Goal: Information Seeking & Learning: Compare options

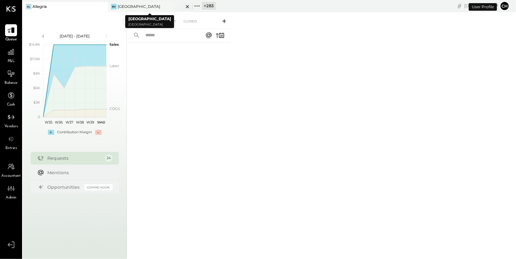
click at [189, 4] on icon at bounding box center [188, 7] width 8 height 8
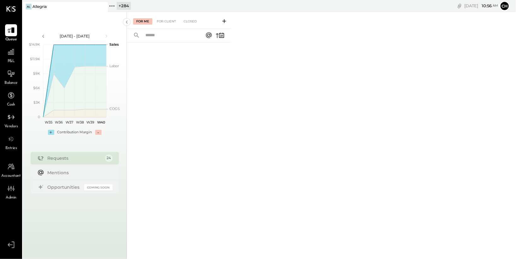
click at [113, 6] on icon at bounding box center [112, 6] width 8 height 8
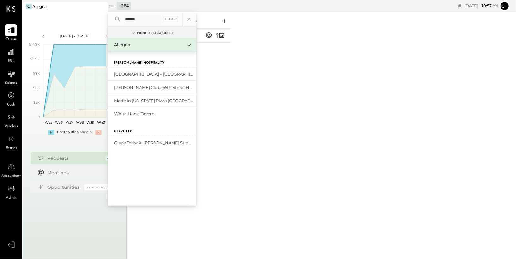
drag, startPoint x: 145, startPoint y: 21, endPoint x: 121, endPoint y: 17, distance: 24.0
click at [121, 17] on div "****** Clear" at bounding box center [152, 19] width 88 height 15
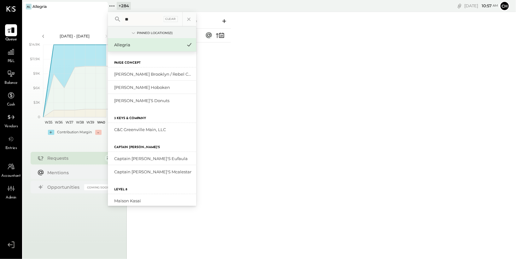
type input "*"
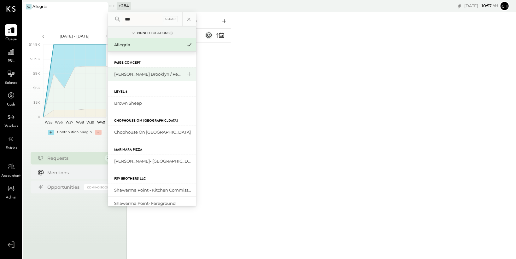
type input "***"
click at [131, 74] on div "[PERSON_NAME] Brooklyn / Rebel Cafe" at bounding box center [148, 74] width 68 height 6
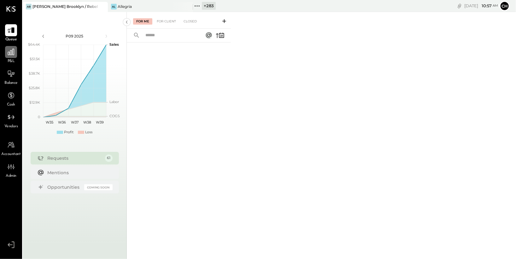
click at [11, 54] on icon at bounding box center [11, 52] width 8 height 8
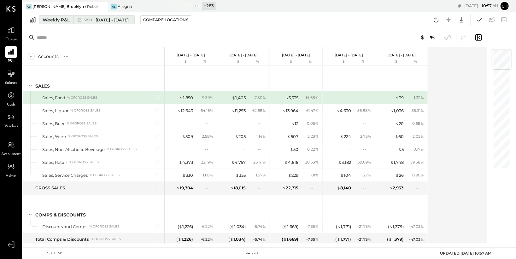
click at [83, 22] on div "W39 Sep 22 - 28, 2025" at bounding box center [103, 20] width 58 height 8
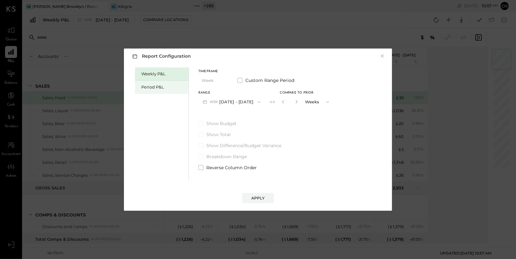
click at [148, 86] on div "Period P&L" at bounding box center [163, 87] width 44 height 6
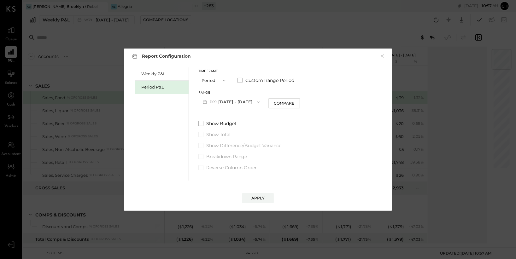
click at [246, 100] on button "P09 [DATE] - [DATE]" at bounding box center [231, 102] width 66 height 12
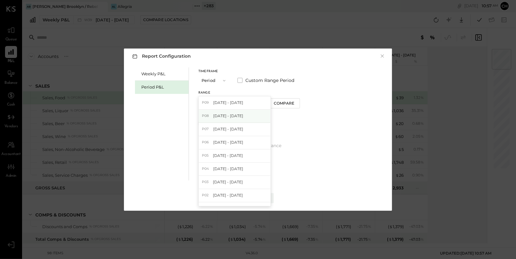
click at [244, 119] on div "P08 [DATE] - [DATE]" at bounding box center [235, 116] width 72 height 13
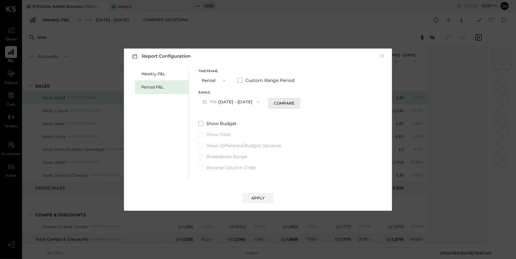
click at [293, 102] on div "Compare" at bounding box center [284, 103] width 21 height 5
click at [296, 101] on icon "button" at bounding box center [296, 101] width 2 height 3
type input "*"
click at [268, 198] on button "Apply" at bounding box center [258, 198] width 32 height 10
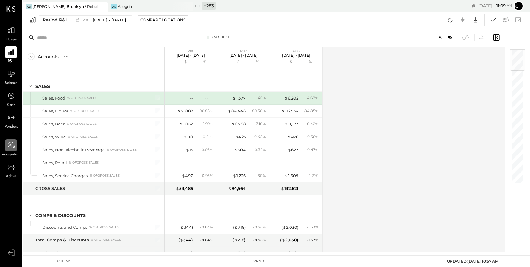
click at [11, 146] on icon at bounding box center [11, 145] width 8 height 8
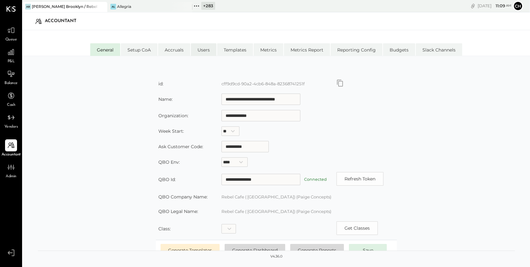
click at [203, 46] on li "Users" at bounding box center [204, 49] width 26 height 13
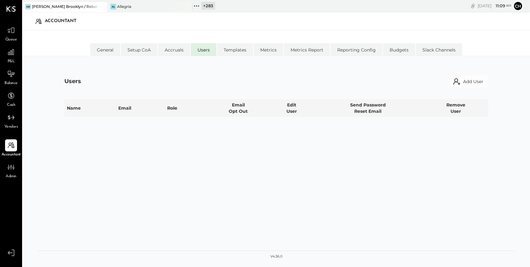
select select "*****"
select select "**********"
select select "*****"
select select "**********"
select select "********"
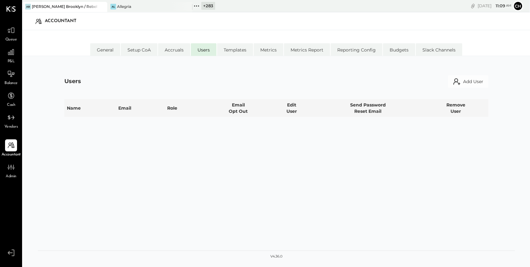
select select "**********"
select select "*****"
select select "********"
select select "**********"
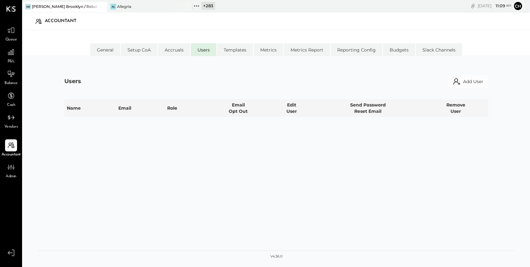
select select "*****"
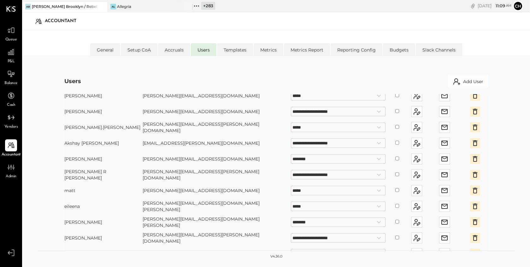
scroll to position [36, 0]
click at [476, 82] on button "Add User" at bounding box center [468, 81] width 40 height 13
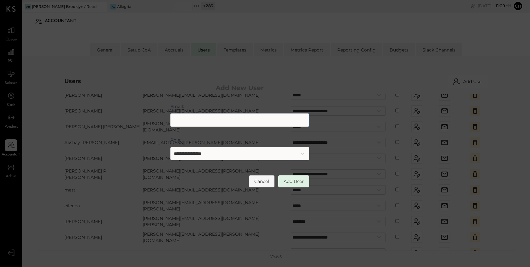
click at [270, 118] on input "Email:" at bounding box center [239, 119] width 139 height 13
type input "**********"
click at [284, 154] on select "**********" at bounding box center [239, 153] width 139 height 13
select select "********"
click at [170, 147] on select "**********" at bounding box center [239, 153] width 139 height 13
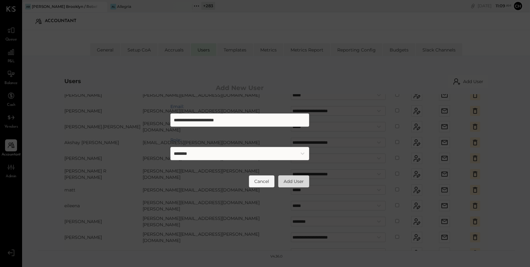
click at [289, 179] on button "Add User" at bounding box center [293, 181] width 31 height 12
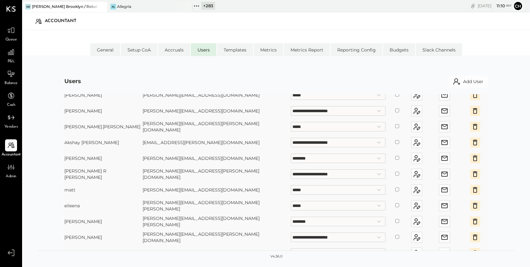
click at [473, 155] on icon "button" at bounding box center [475, 158] width 4 height 6
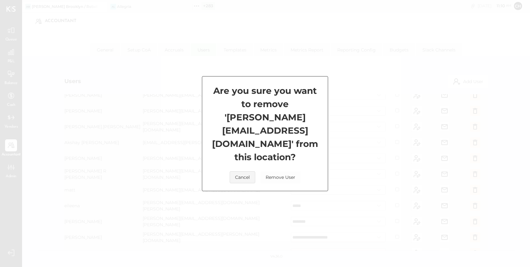
click at [296, 171] on button "Remove User" at bounding box center [280, 177] width 40 height 12
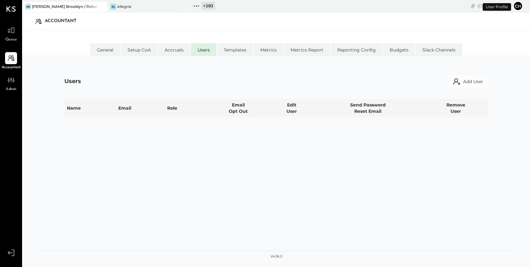
select select "*****"
select select "**********"
select select "********"
select select "*****"
select select "**********"
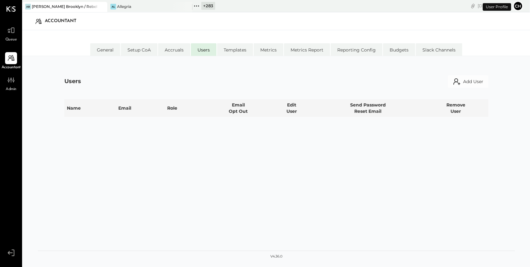
select select "**********"
select select "*****"
select select "********"
select select "**********"
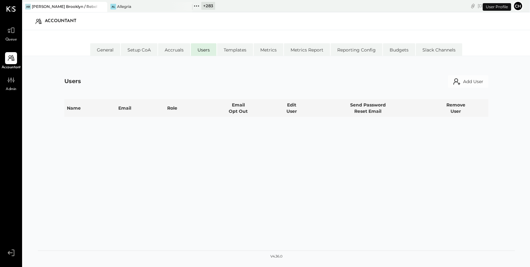
select select "*****"
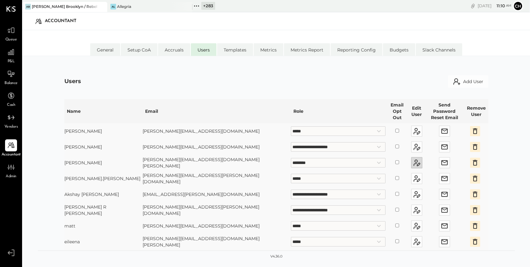
click at [413, 159] on icon "button" at bounding box center [417, 163] width 8 height 8
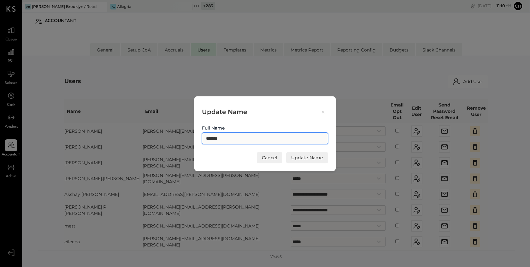
click at [209, 138] on input "*******" at bounding box center [265, 138] width 126 height 12
click at [247, 134] on input "*******" at bounding box center [265, 138] width 126 height 12
click at [249, 137] on input "*******" at bounding box center [265, 138] width 126 height 12
type input "**********"
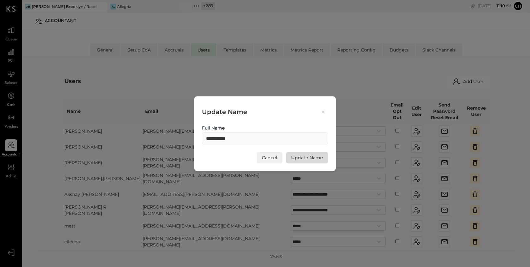
click at [300, 156] on button "Update Name" at bounding box center [307, 157] width 42 height 11
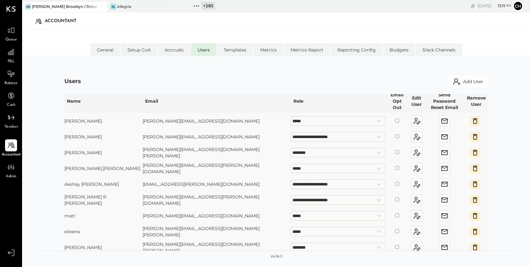
scroll to position [9, 0]
click at [441, 150] on icon "button" at bounding box center [445, 154] width 8 height 8
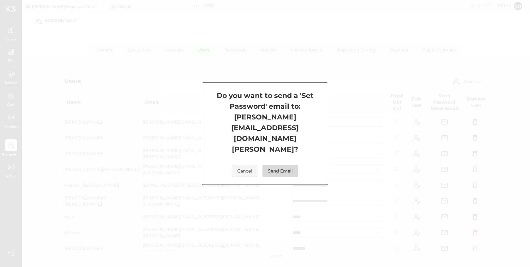
click at [280, 165] on button "Send Email" at bounding box center [280, 171] width 36 height 12
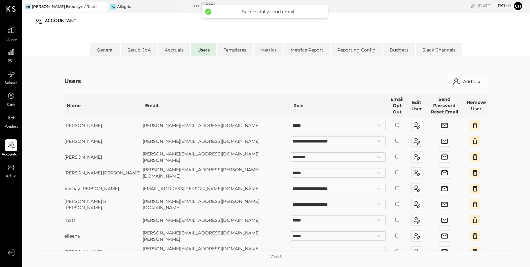
scroll to position [0, 0]
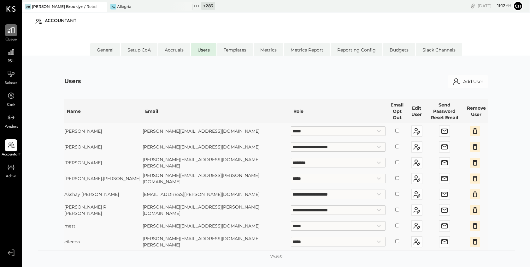
click at [14, 29] on icon at bounding box center [11, 30] width 8 height 8
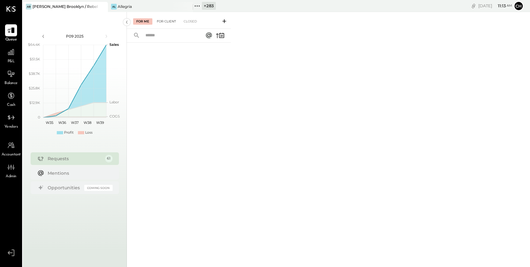
click at [165, 21] on div "For Client" at bounding box center [167, 21] width 26 height 6
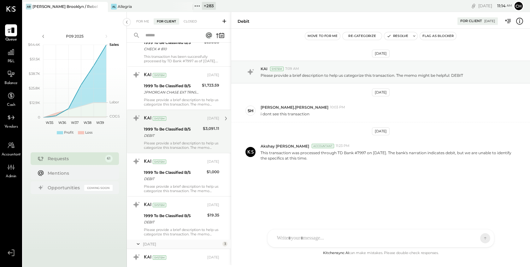
scroll to position [85, 0]
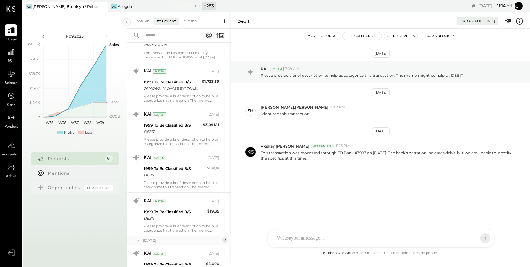
click at [304, 235] on div at bounding box center [381, 238] width 227 height 18
click at [224, 21] on icon at bounding box center [224, 21] width 4 height 4
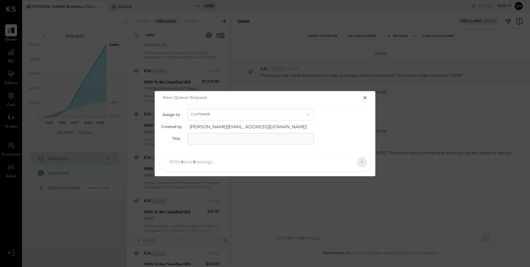
click at [266, 104] on div "Assign to Customer Created by chris.dash@kitchensync.us Title" at bounding box center [265, 126] width 221 height 44
click at [266, 113] on button "Customer" at bounding box center [251, 115] width 126 height 12
click at [262, 123] on div "Accountant" at bounding box center [251, 125] width 126 height 11
click at [257, 138] on input "text" at bounding box center [251, 138] width 126 height 11
type input "*********"
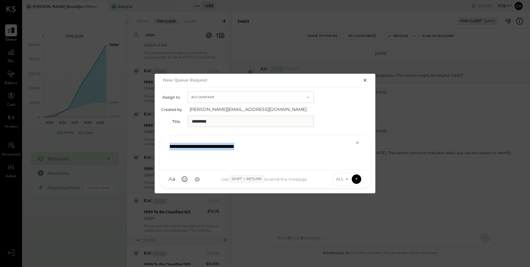
drag, startPoint x: 264, startPoint y: 147, endPoint x: 164, endPoint y: 141, distance: 100.2
click at [164, 141] on div "**********" at bounding box center [265, 153] width 211 height 34
click at [365, 80] on icon "button" at bounding box center [364, 80] width 3 height 3
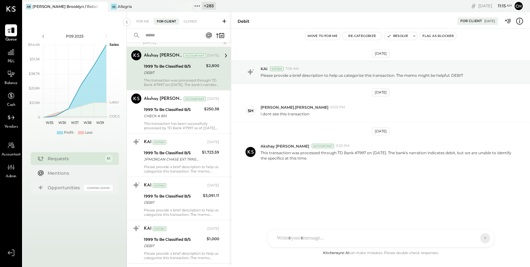
scroll to position [0, 0]
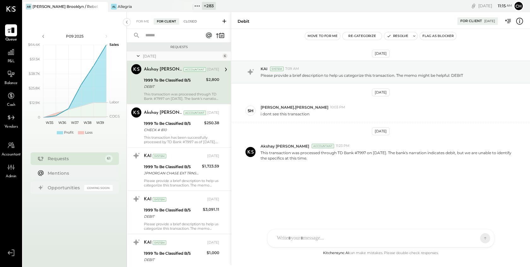
click at [194, 23] on div "Closed" at bounding box center [190, 21] width 20 height 6
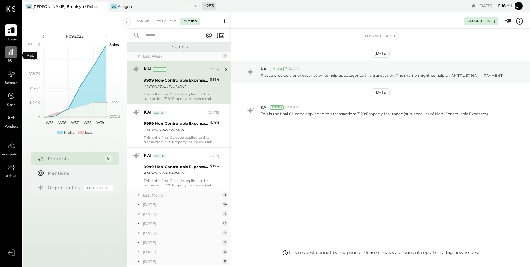
click at [11, 51] on icon at bounding box center [11, 52] width 6 height 6
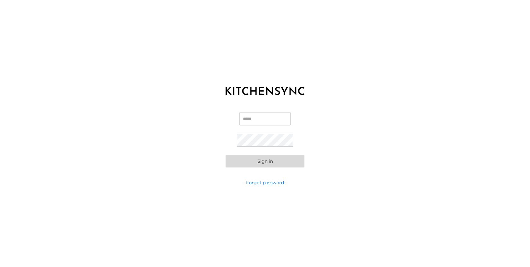
type input "**********"
click at [253, 162] on button "Sign in" at bounding box center [265, 161] width 79 height 13
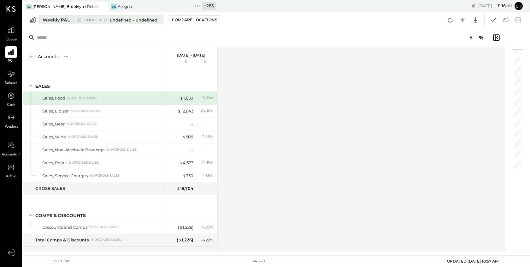
click at [89, 18] on span "undefined" at bounding box center [96, 19] width 24 height 3
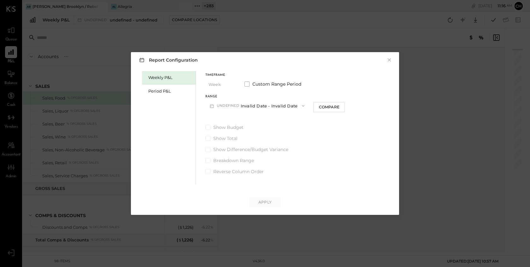
click at [265, 103] on button "undefined Invalid Date - Invalid Date" at bounding box center [256, 106] width 103 height 12
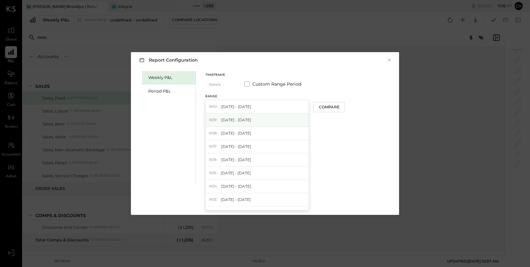
click at [258, 119] on div "W39 [DATE] - [DATE]" at bounding box center [257, 119] width 103 height 13
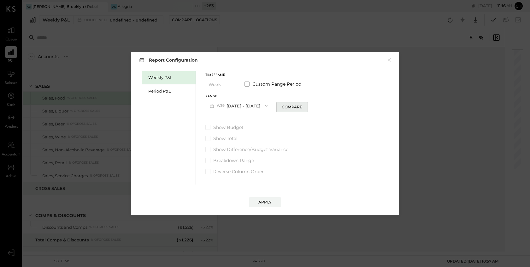
click at [297, 109] on div "Compare" at bounding box center [292, 106] width 21 height 5
click at [267, 203] on div "Apply" at bounding box center [264, 201] width 13 height 5
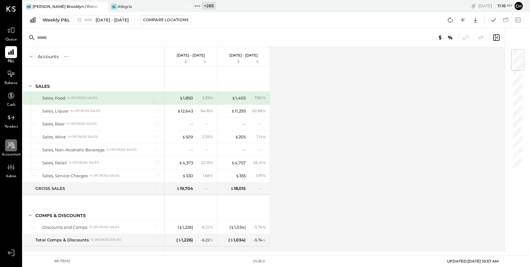
click at [12, 149] on div at bounding box center [11, 145] width 12 height 12
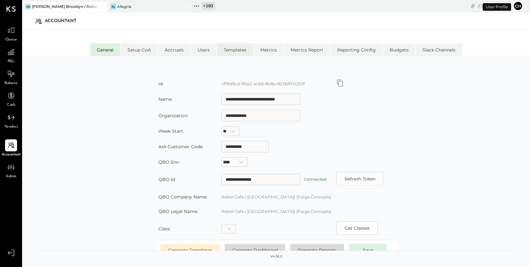
click at [244, 50] on li "Templates" at bounding box center [235, 49] width 36 height 13
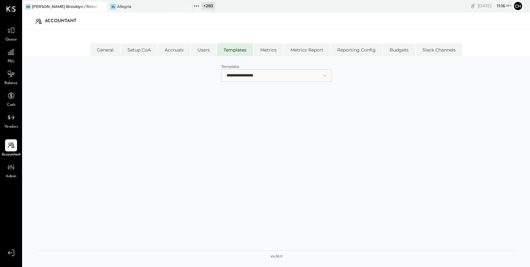
click at [252, 77] on select "**********" at bounding box center [276, 75] width 110 height 13
select select "**********"
click at [221, 69] on select "**********" at bounding box center [276, 75] width 110 height 13
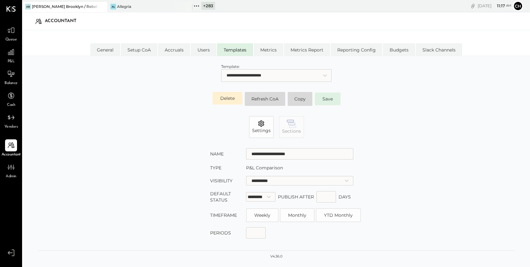
click at [293, 179] on select "**********" at bounding box center [299, 180] width 107 height 9
select select "**********"
click at [246, 176] on select "**********" at bounding box center [299, 180] width 107 height 9
click at [328, 96] on button "Save" at bounding box center [328, 98] width 26 height 13
click at [300, 74] on select "**********" at bounding box center [276, 75] width 110 height 13
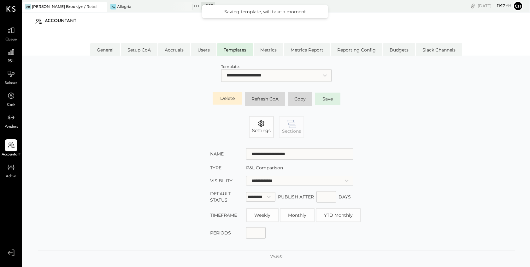
select select "**********"
click at [221, 69] on select "**********" at bounding box center [276, 75] width 110 height 13
click at [299, 180] on select "**********" at bounding box center [299, 180] width 107 height 9
select select "**********"
click at [246, 176] on select "**********" at bounding box center [299, 180] width 107 height 9
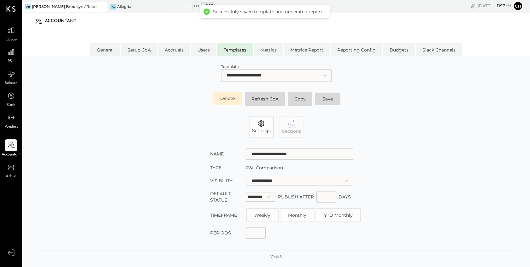
click at [332, 97] on button "Save" at bounding box center [328, 98] width 26 height 13
click at [9, 56] on icon at bounding box center [11, 52] width 8 height 8
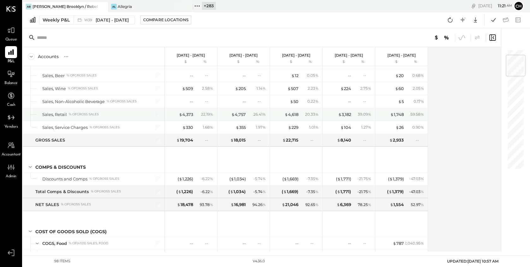
scroll to position [91, 0]
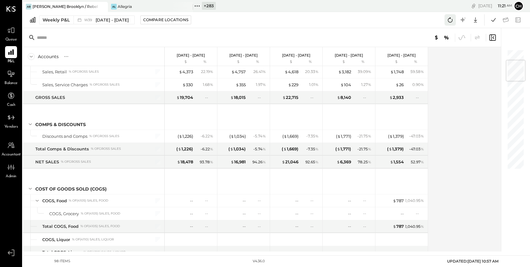
click at [452, 22] on icon at bounding box center [450, 20] width 8 height 8
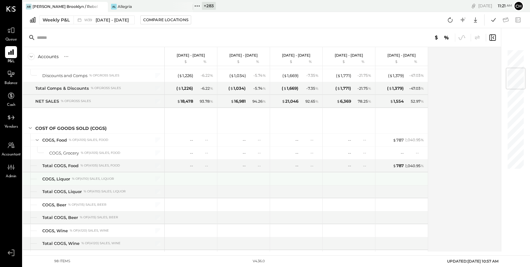
scroll to position [0, 0]
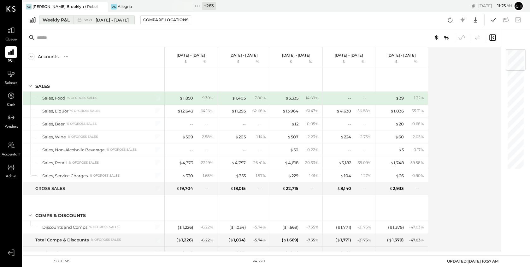
click at [59, 19] on div "Weekly P&L" at bounding box center [56, 20] width 27 height 6
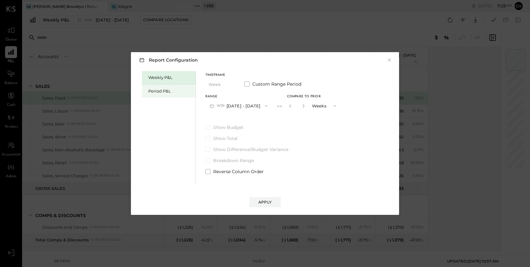
click at [160, 87] on div "Period P&L" at bounding box center [169, 90] width 54 height 13
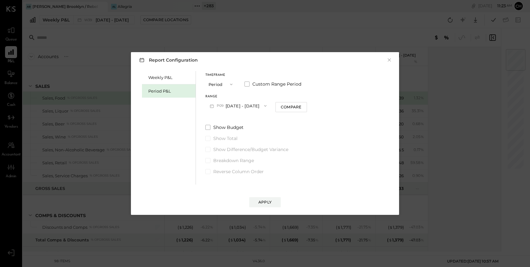
click at [253, 108] on button "P09 Aug 25 - Sep 28, 2025" at bounding box center [238, 106] width 66 height 12
click at [250, 121] on span "Jul 28 - Aug 24, 2025" at bounding box center [235, 119] width 30 height 5
click at [274, 203] on button "Apply" at bounding box center [265, 202] width 32 height 10
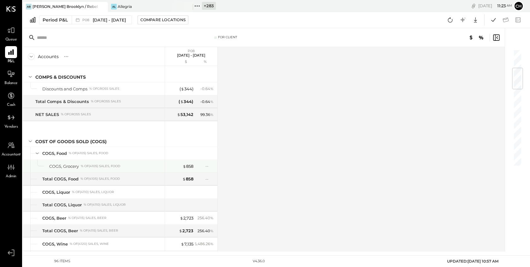
scroll to position [158, 0]
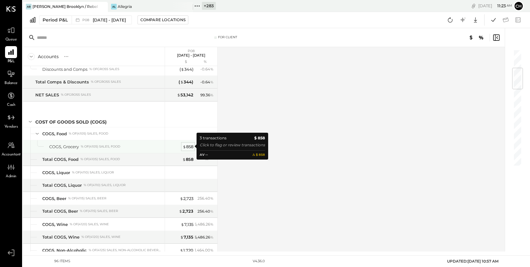
click at [188, 146] on div "$ 858" at bounding box center [188, 147] width 11 height 6
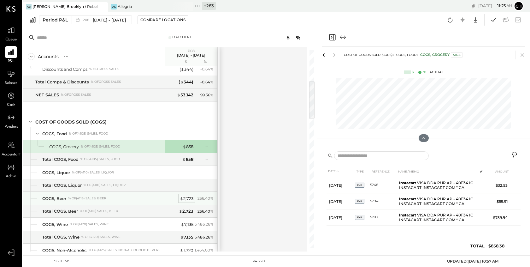
click at [184, 197] on div "$ 2,723" at bounding box center [187, 198] width 14 height 6
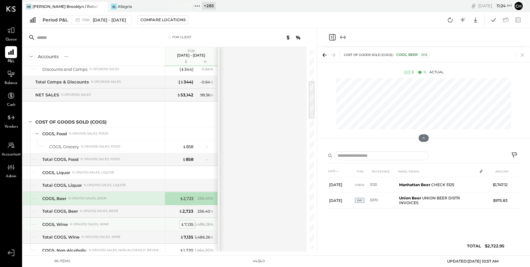
click at [184, 223] on div "$ 7,135" at bounding box center [187, 224] width 13 height 6
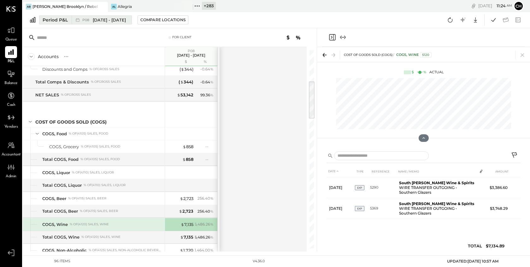
click at [102, 21] on span "Jul 28 - Aug 24, 2025" at bounding box center [109, 20] width 33 height 6
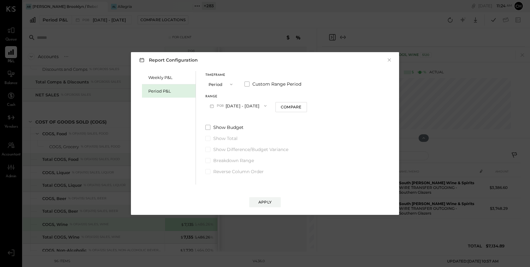
click at [234, 107] on button "P08 Jul 28 - Aug 24, 2025" at bounding box center [238, 106] width 66 height 12
click at [238, 118] on span "Jul 28 - Aug 24, 2025" at bounding box center [235, 119] width 30 height 5
click at [264, 203] on div "Apply" at bounding box center [264, 201] width 13 height 5
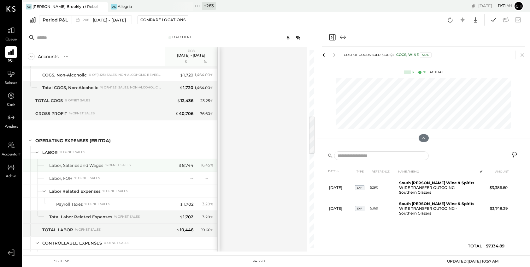
scroll to position [334, 0]
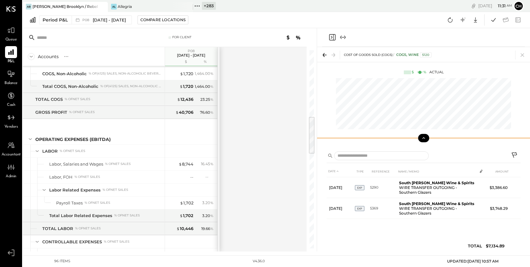
click at [424, 138] on icon at bounding box center [423, 138] width 3 height 2
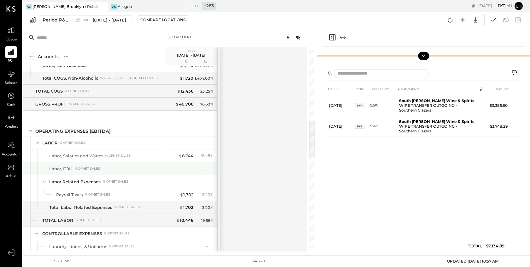
scroll to position [353, 0]
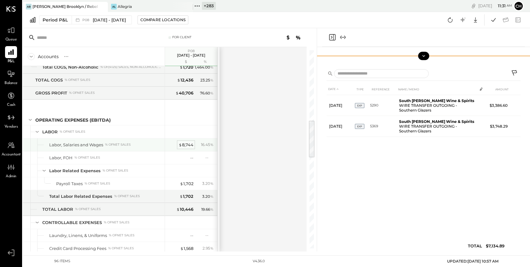
click at [187, 143] on div "$ 8,744" at bounding box center [186, 145] width 15 height 6
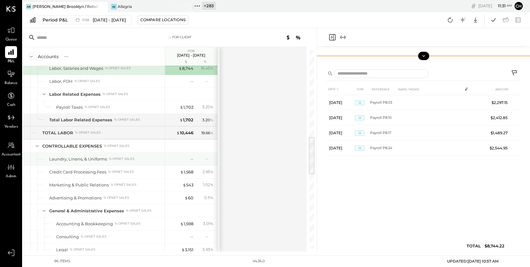
scroll to position [436, 0]
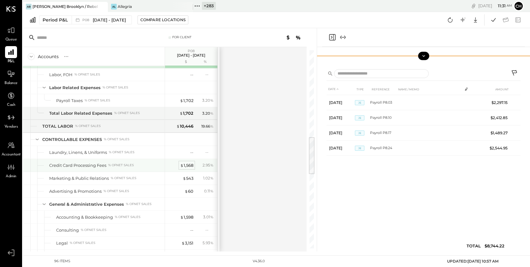
click at [190, 164] on div "$ 1,568" at bounding box center [186, 165] width 13 height 6
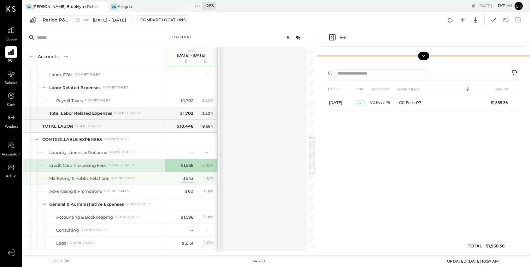
click at [191, 177] on div "$ 543" at bounding box center [188, 178] width 11 height 6
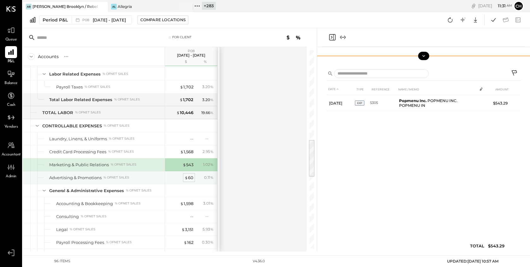
scroll to position [478, 0]
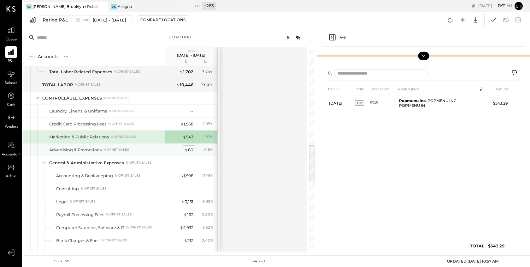
click at [191, 150] on div "$ 60" at bounding box center [189, 150] width 9 height 6
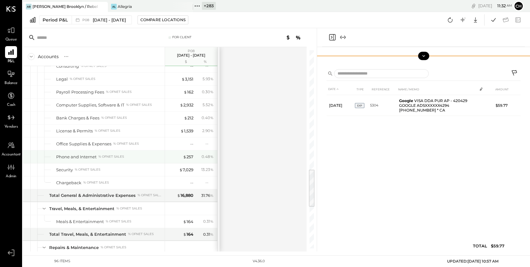
scroll to position [596, 0]
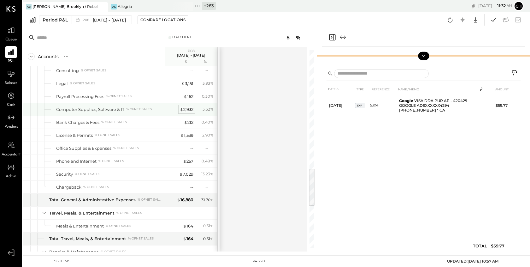
click at [189, 107] on div "$ 2,932" at bounding box center [187, 109] width 14 height 6
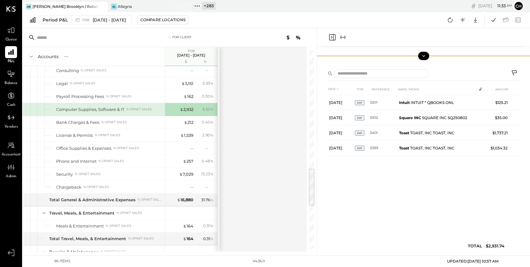
click at [515, 71] on icon at bounding box center [515, 74] width 8 height 8
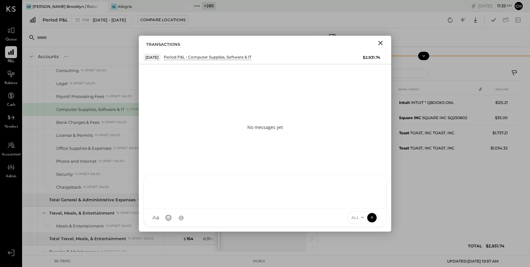
click at [235, 221] on div "SR Shaun Rose NS Nishant Sadhu BS Brandon Soto S shannon.s.jeong AK Akshay kosh…" at bounding box center [265, 200] width 243 height 53
drag, startPoint x: 254, startPoint y: 185, endPoint x: 133, endPoint y: 183, distance: 120.2
click at [133, 183] on div "For Client Accounts S % GL P08 Jul 28 - Aug 24, 2025 $ % SALES Sales, Food % of…" at bounding box center [276, 139] width 507 height 223
click at [382, 43] on icon "Close" at bounding box center [381, 43] width 8 height 8
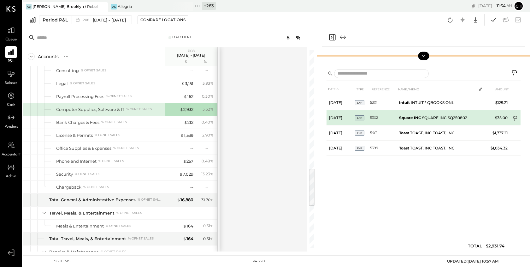
click at [516, 117] on icon at bounding box center [515, 119] width 6 height 6
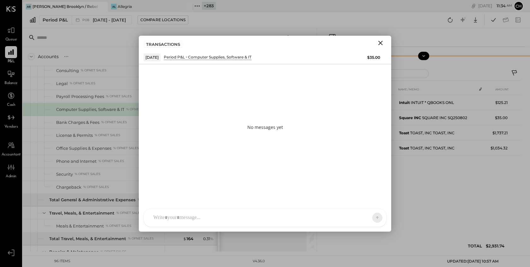
click at [380, 42] on icon "Close" at bounding box center [381, 43] width 8 height 8
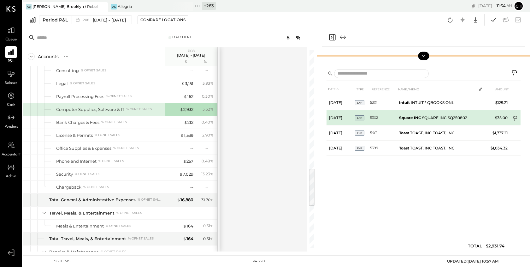
click at [515, 117] on icon at bounding box center [515, 119] width 6 height 6
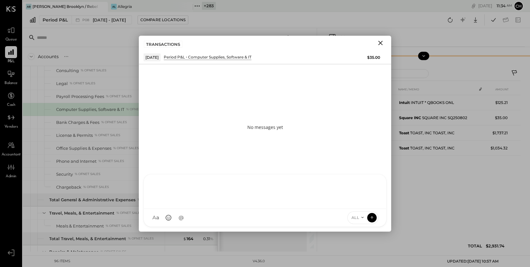
click at [301, 209] on div at bounding box center [265, 191] width 242 height 34
click at [379, 41] on icon "Close" at bounding box center [380, 43] width 4 height 4
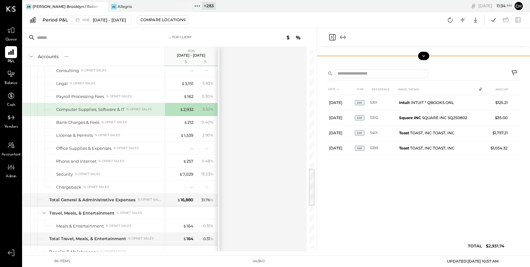
click at [334, 38] on icon "Close panel" at bounding box center [332, 37] width 8 height 8
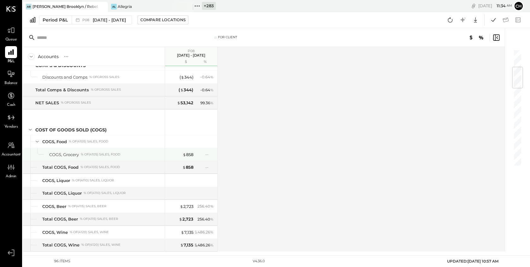
scroll to position [151, 0]
click at [190, 152] on div "$ 858" at bounding box center [188, 153] width 11 height 6
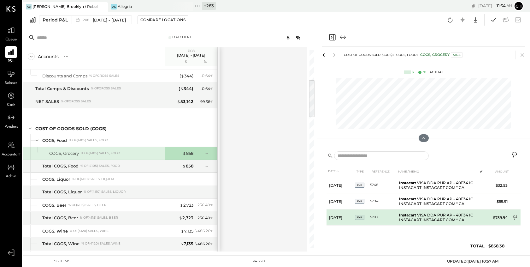
click at [516, 215] on icon at bounding box center [515, 218] width 6 height 6
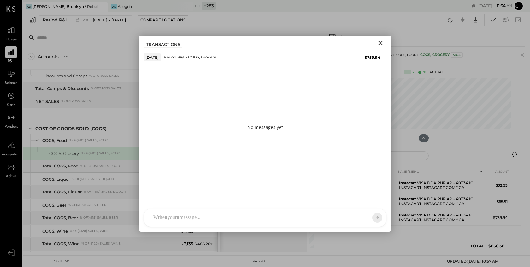
click at [234, 217] on div at bounding box center [265, 218] width 242 height 18
click at [380, 42] on icon "Close" at bounding box center [380, 43] width 4 height 4
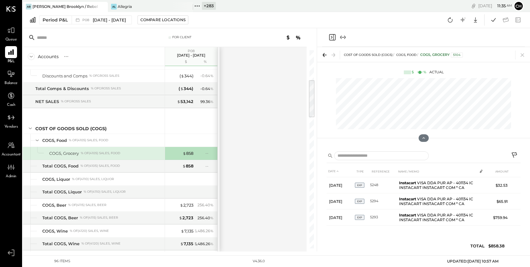
click at [332, 36] on icon "Close panel" at bounding box center [332, 37] width 8 height 8
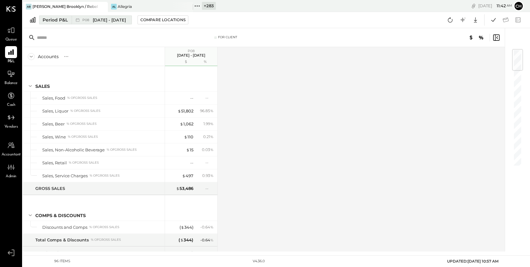
click at [124, 18] on span "Jul 28 - Aug 24, 2025" at bounding box center [109, 20] width 33 height 6
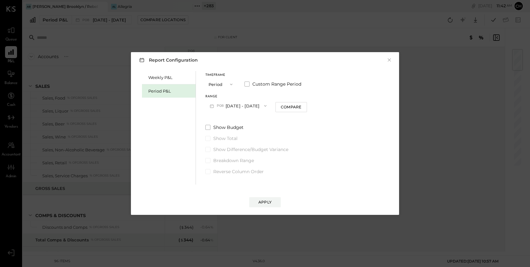
click at [268, 106] on span "button" at bounding box center [264, 105] width 8 height 5
click at [250, 105] on span "Aug 25 - Sep 28, 2025" at bounding box center [235, 106] width 30 height 5
click at [261, 106] on button "P09 Aug 25 - Sep 28, 2025" at bounding box center [238, 106] width 66 height 12
click at [261, 120] on div "P08 Jul 28 - Aug 24, 2025" at bounding box center [242, 119] width 72 height 13
click at [307, 109] on button "Compare" at bounding box center [291, 107] width 32 height 10
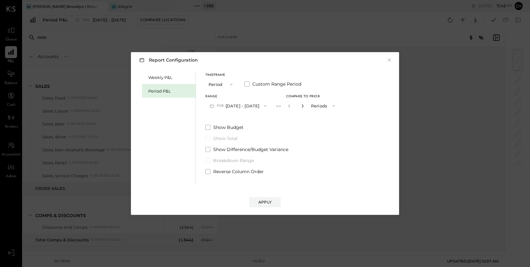
click at [304, 104] on icon "button" at bounding box center [303, 106] width 4 height 4
click at [291, 105] on icon "button" at bounding box center [289, 106] width 4 height 4
type input "*"
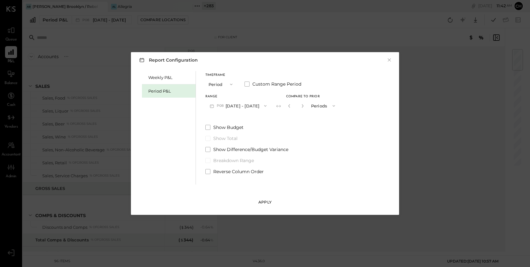
click at [269, 200] on div "Apply" at bounding box center [264, 201] width 13 height 5
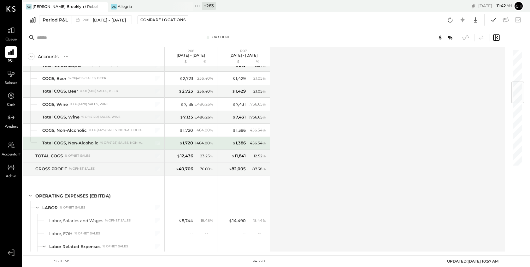
scroll to position [279, 0]
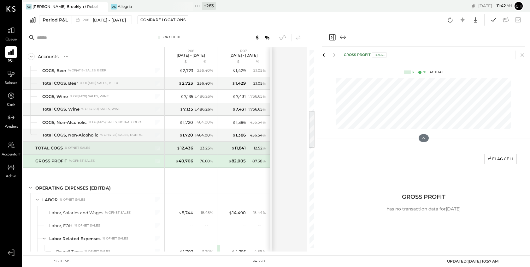
scroll to position [371, 0]
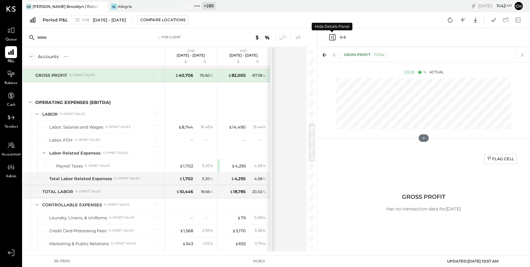
click at [330, 36] on icon "Close panel" at bounding box center [332, 37] width 8 height 8
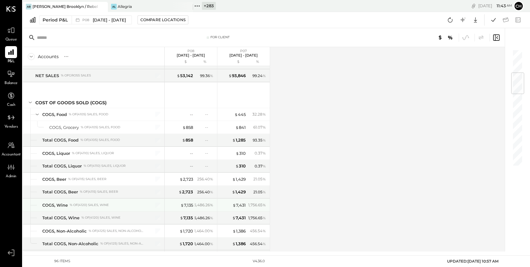
scroll to position [199, 0]
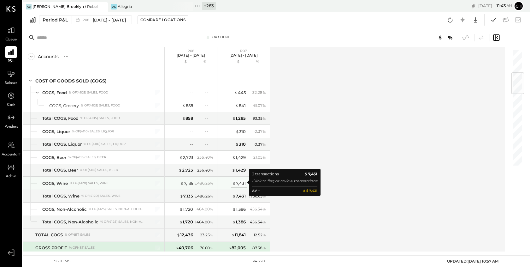
click at [242, 183] on div "$ 7,431" at bounding box center [239, 183] width 13 height 6
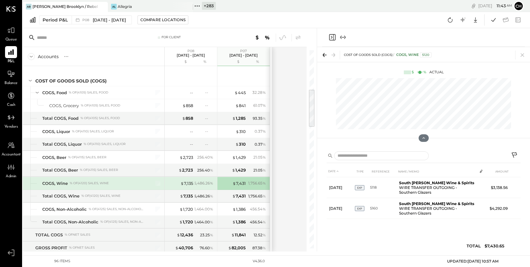
click at [332, 36] on icon "Close panel" at bounding box center [332, 37] width 8 height 8
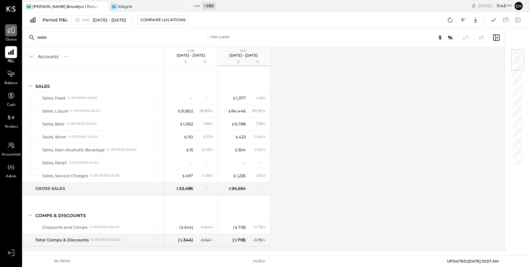
click at [10, 26] on icon at bounding box center [11, 30] width 8 height 8
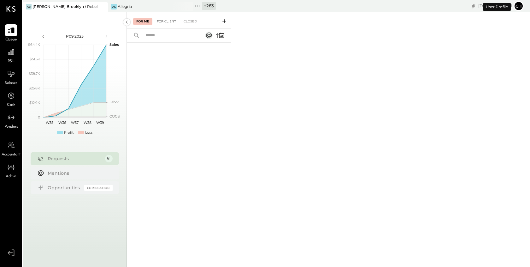
click at [171, 20] on div "For Client" at bounding box center [167, 21] width 26 height 6
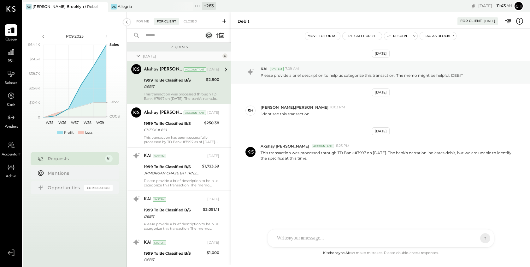
click at [194, 93] on div "This transaction was processed through TD Bank #7997 on January 22, 2025. The b…" at bounding box center [181, 96] width 75 height 9
click at [225, 19] on icon at bounding box center [224, 21] width 6 height 6
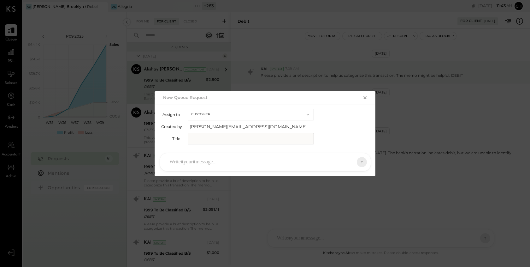
click at [217, 111] on button "Customer" at bounding box center [251, 115] width 126 height 12
click at [219, 124] on div "Accountant" at bounding box center [251, 125] width 126 height 11
click at [365, 99] on icon "button" at bounding box center [365, 97] width 5 height 5
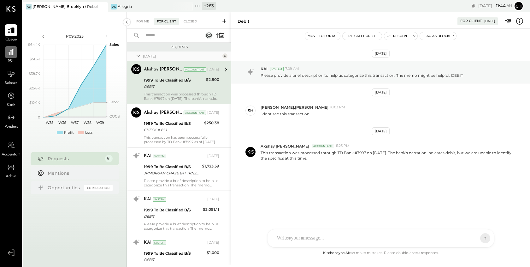
click at [8, 54] on icon at bounding box center [11, 52] width 6 height 6
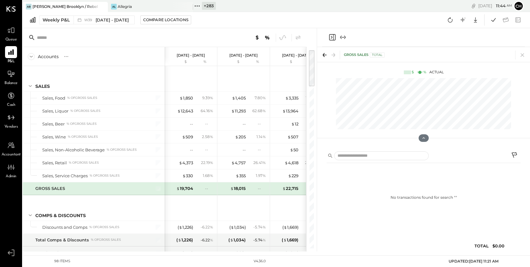
click at [332, 37] on icon "Close panel" at bounding box center [332, 37] width 2 height 3
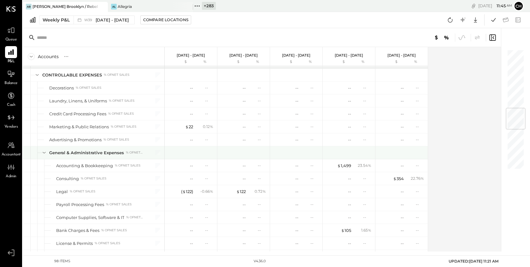
scroll to position [520, 0]
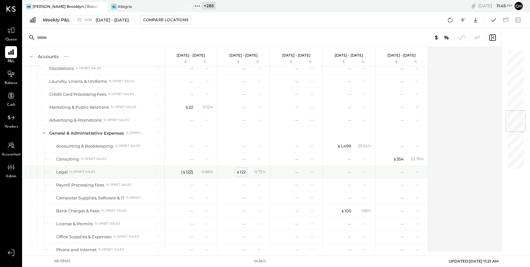
click at [241, 169] on div "$ 122" at bounding box center [240, 172] width 9 height 6
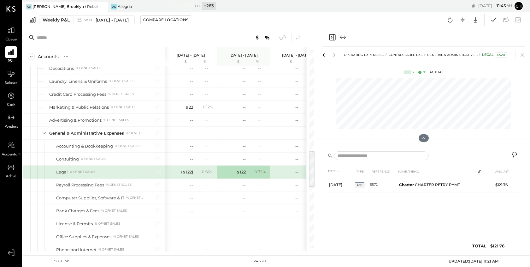
click at [332, 36] on icon "Close panel" at bounding box center [332, 37] width 8 height 8
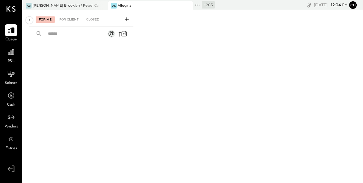
click at [188, 4] on icon at bounding box center [188, 6] width 8 height 8
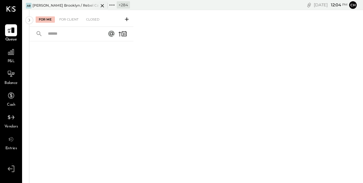
click at [99, 6] on icon at bounding box center [102, 6] width 8 height 8
click at [24, 2] on icon at bounding box center [27, 5] width 8 height 8
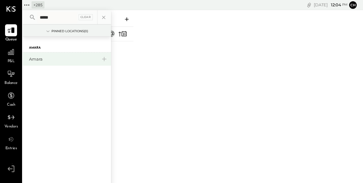
type input "*****"
click at [34, 61] on div "Amara" at bounding box center [63, 59] width 68 height 6
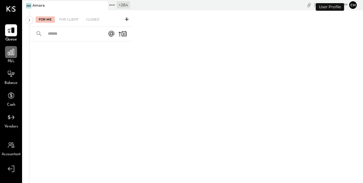
click at [9, 55] on icon at bounding box center [11, 52] width 6 height 6
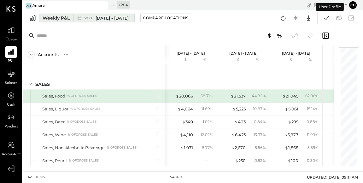
click at [70, 17] on button "Weekly P&L W39 [DATE] - [DATE]" at bounding box center [87, 18] width 96 height 9
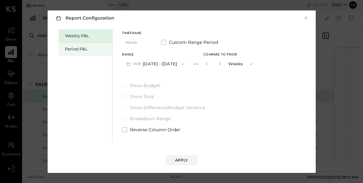
click at [78, 49] on div "Period P&L" at bounding box center [87, 49] width 44 height 6
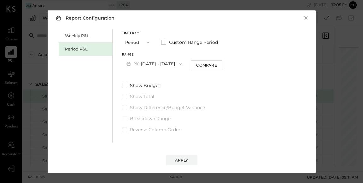
click at [172, 65] on button "P10 Sep 8 - Oct 5, 2025" at bounding box center [154, 64] width 65 height 12
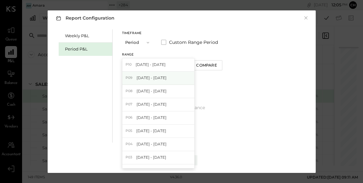
click at [170, 74] on div "P09 Aug 11 - Sep 7, 2025" at bounding box center [158, 78] width 72 height 13
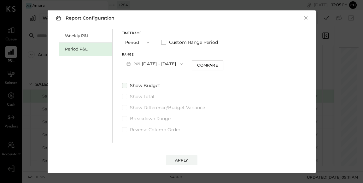
click at [126, 86] on span at bounding box center [124, 85] width 5 height 5
click at [186, 162] on div "Apply" at bounding box center [181, 159] width 13 height 5
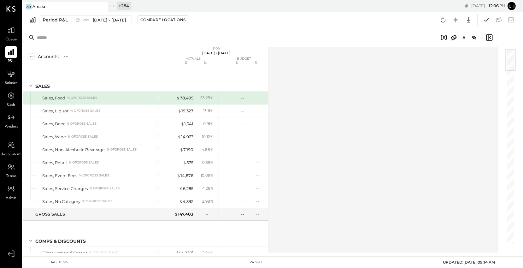
click at [10, 50] on icon at bounding box center [11, 52] width 8 height 8
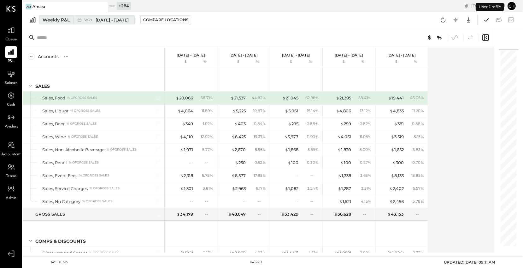
click at [71, 22] on button "Weekly P&L W39 [DATE] - [DATE]" at bounding box center [87, 19] width 96 height 9
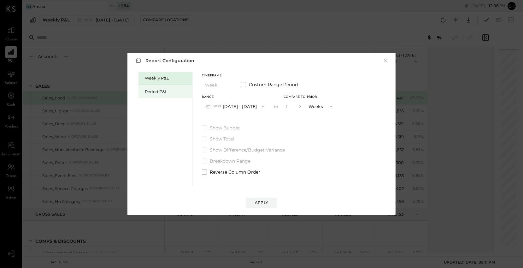
click at [165, 87] on div "Period P&L" at bounding box center [166, 91] width 54 height 13
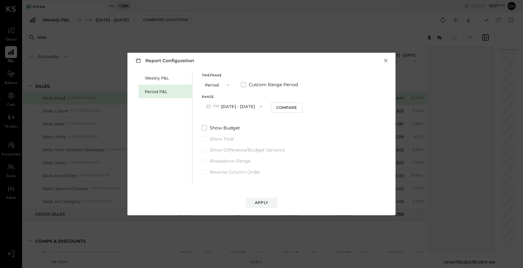
click at [363, 60] on button "×" at bounding box center [386, 60] width 6 height 6
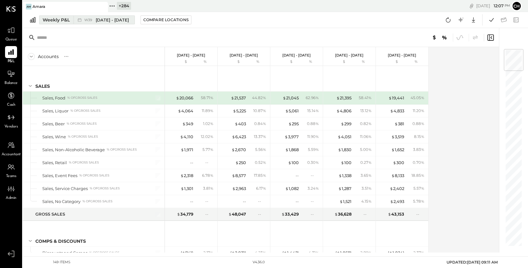
click at [68, 22] on div "Weekly P&L" at bounding box center [56, 20] width 27 height 6
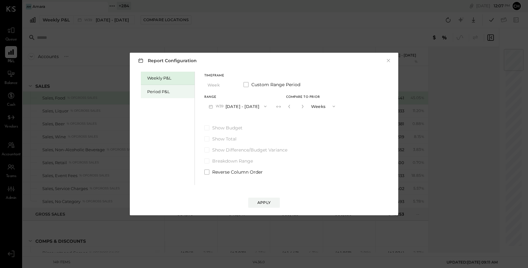
click at [157, 91] on div "Period P&L" at bounding box center [169, 92] width 44 height 6
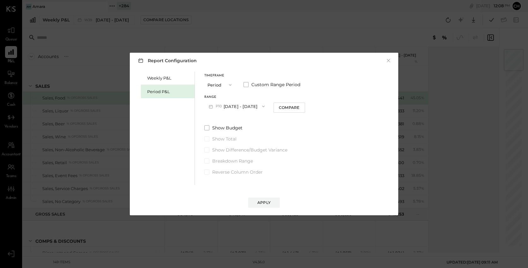
click at [229, 84] on icon "button" at bounding box center [229, 84] width 5 height 5
click at [248, 115] on div "Timeframe Period Period Quarter YTD Year Custom Range Period Range P10 Sep 8 - …" at bounding box center [254, 123] width 101 height 103
click at [246, 107] on button "P10 Sep 8 - Oct 5, 2025" at bounding box center [236, 106] width 65 height 12
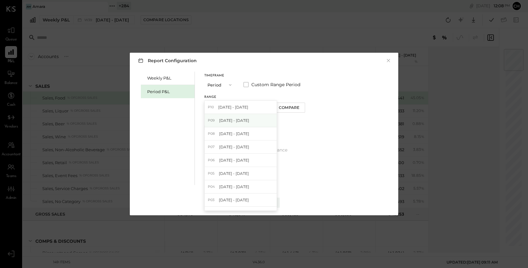
click at [247, 119] on span "Aug 11 - Sep 7, 2025" at bounding box center [234, 120] width 30 height 5
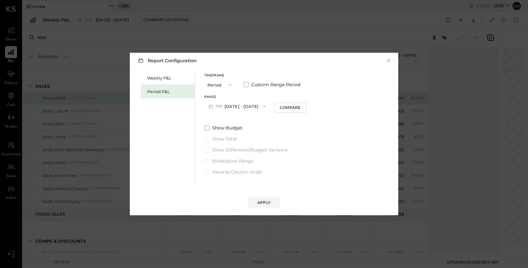
click at [208, 127] on span at bounding box center [206, 127] width 5 height 5
click at [208, 149] on span at bounding box center [206, 149] width 5 height 5
click at [270, 183] on button "Apply" at bounding box center [264, 203] width 32 height 10
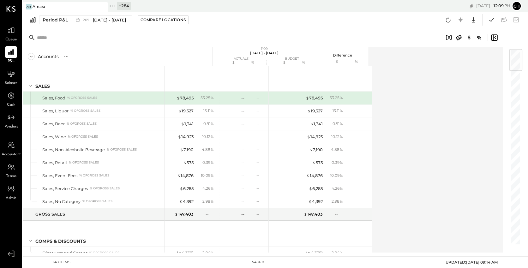
click at [114, 6] on icon at bounding box center [114, 5] width 1 height 1
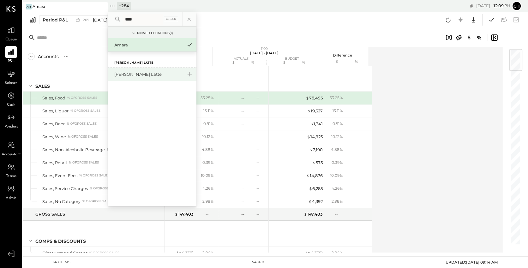
type input "****"
click at [142, 76] on div "[PERSON_NAME] Latte" at bounding box center [148, 74] width 68 height 6
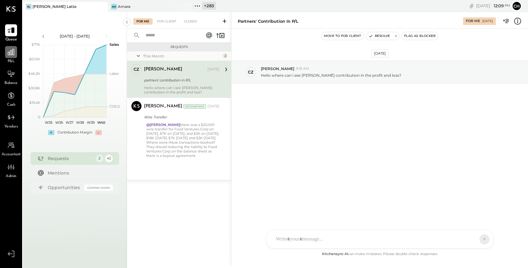
click at [9, 54] on icon at bounding box center [11, 52] width 6 height 6
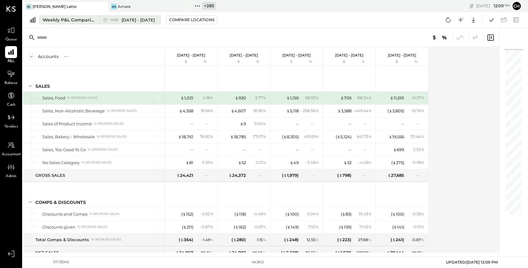
click at [87, 20] on div "Weekly P&L Comparison" at bounding box center [69, 20] width 53 height 6
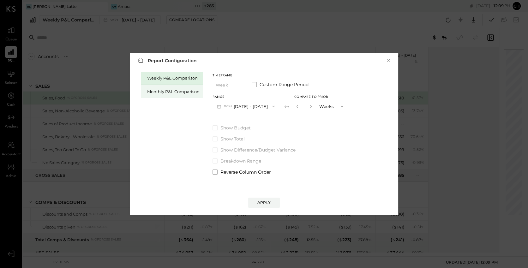
click at [160, 92] on div "Monthly P&L Comparison" at bounding box center [173, 92] width 52 height 6
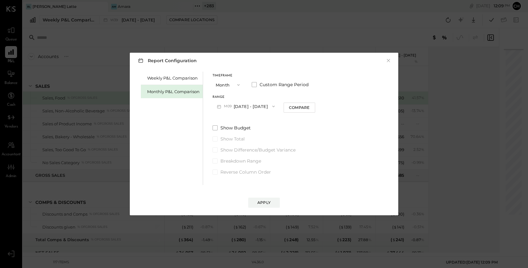
click at [243, 109] on button "M09 [DATE] - [DATE]" at bounding box center [245, 106] width 67 height 12
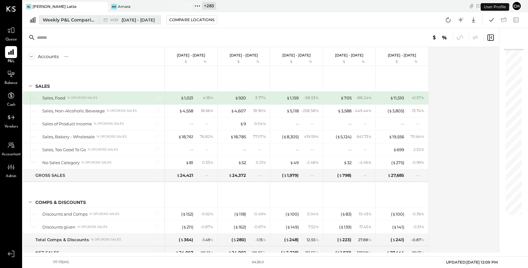
click at [83, 19] on div "Weekly P&L Comparison" at bounding box center [69, 20] width 53 height 6
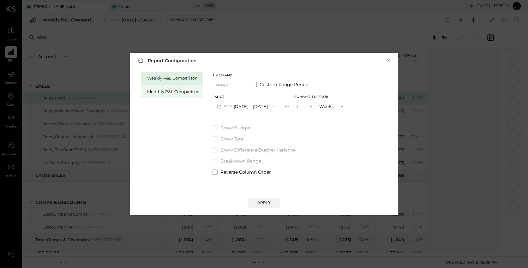
click at [163, 89] on div "Monthly P&L Comparison" at bounding box center [173, 92] width 52 height 6
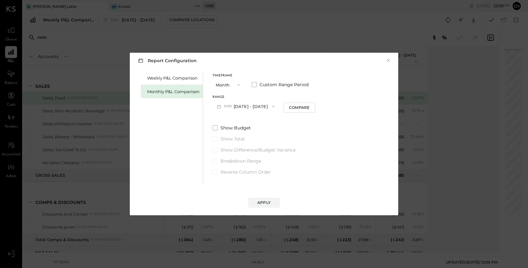
click at [238, 104] on button "M09 [DATE] - [DATE]" at bounding box center [245, 106] width 67 height 12
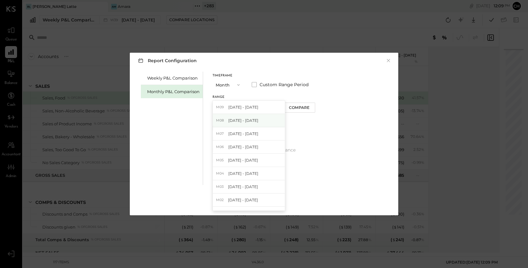
click at [240, 123] on div "M08 Aug 1 - 31, 2025" at bounding box center [249, 120] width 72 height 13
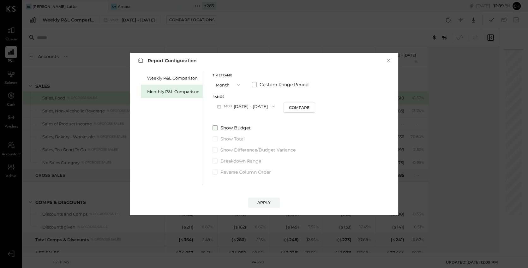
click at [214, 129] on span at bounding box center [214, 127] width 5 height 5
click at [268, 202] on div "Apply" at bounding box center [263, 202] width 13 height 5
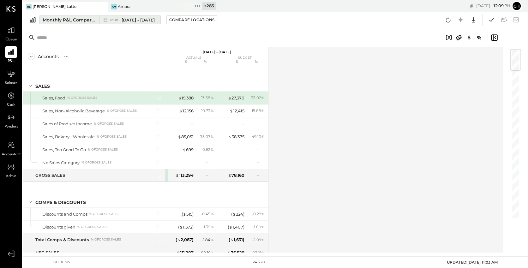
click at [84, 18] on div "Monthly P&L Comparison" at bounding box center [69, 20] width 53 height 6
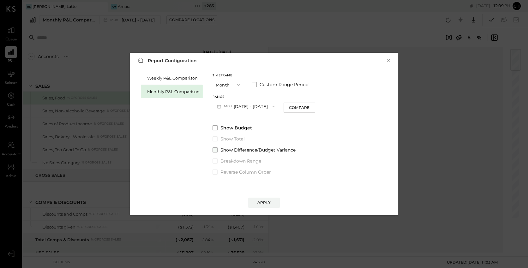
click at [214, 151] on span at bounding box center [214, 149] width 5 height 5
click at [266, 205] on div "Apply" at bounding box center [263, 202] width 13 height 5
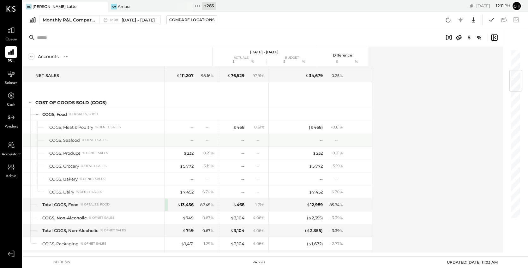
scroll to position [187, 0]
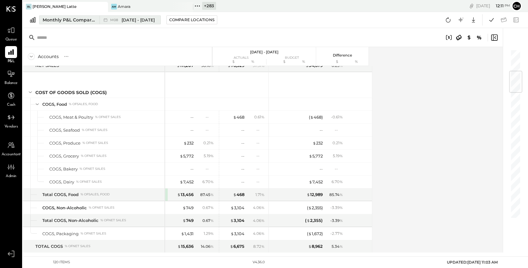
click at [101, 21] on div "M08 Aug 1 - 31, 2025" at bounding box center [128, 20] width 58 height 8
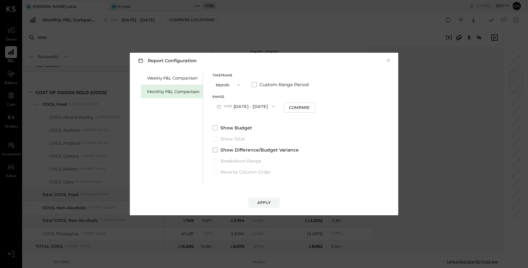
click at [216, 150] on span at bounding box center [214, 149] width 5 height 5
click at [289, 108] on div "Compare" at bounding box center [299, 107] width 21 height 5
click at [271, 205] on button "Apply" at bounding box center [264, 203] width 32 height 10
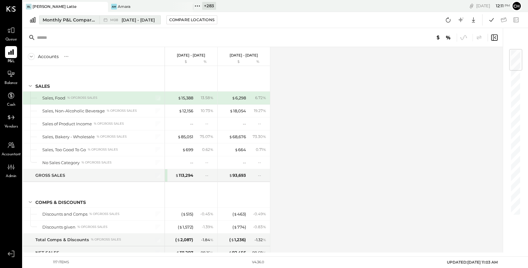
click at [132, 21] on span "Aug 1 - 31, 2025" at bounding box center [137, 20] width 33 height 6
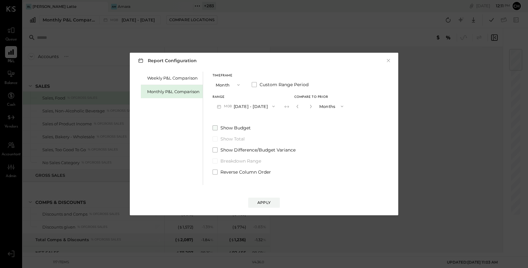
click at [215, 127] on span at bounding box center [214, 127] width 5 height 5
click at [259, 203] on div "Apply" at bounding box center [263, 202] width 13 height 5
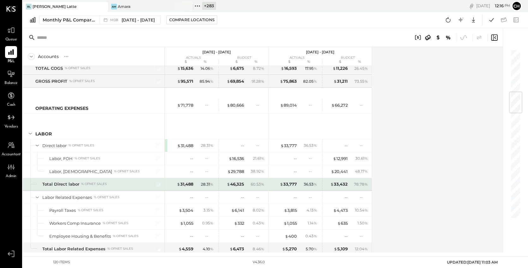
scroll to position [381, 0]
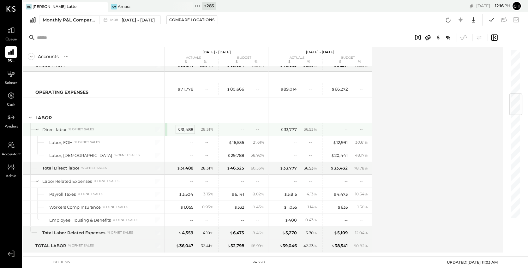
click at [189, 128] on div "$ 31,488" at bounding box center [185, 130] width 16 height 6
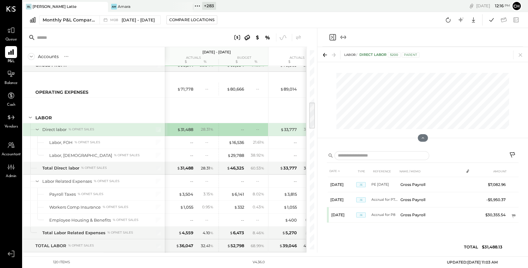
click at [514, 155] on icon at bounding box center [513, 156] width 8 height 8
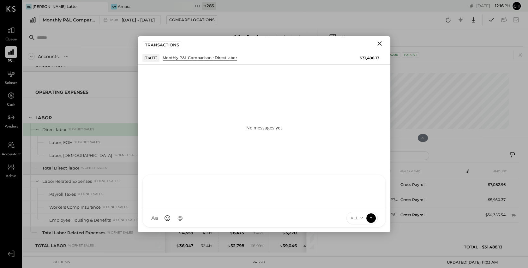
click at [288, 209] on div at bounding box center [264, 192] width 242 height 34
click at [360, 218] on icon at bounding box center [361, 217] width 5 height 5
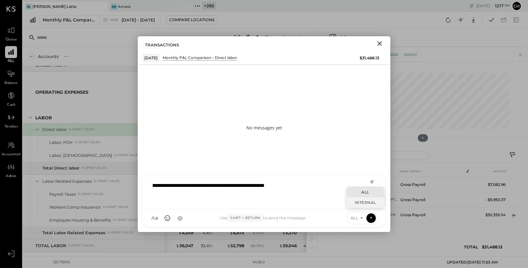
click at [356, 203] on div "INTERNAL" at bounding box center [364, 202] width 37 height 10
click at [371, 218] on icon at bounding box center [371, 218] width 6 height 6
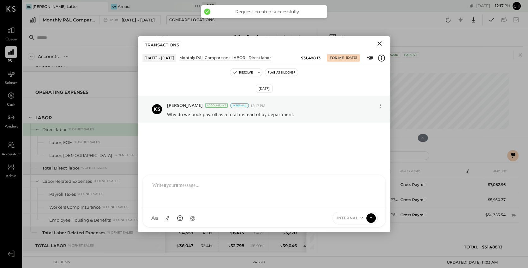
click at [384, 44] on button "Close" at bounding box center [379, 43] width 11 height 8
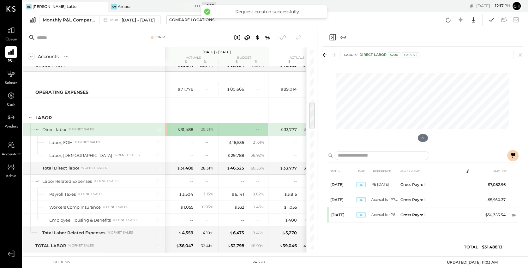
click at [331, 34] on icon "Close panel" at bounding box center [332, 37] width 8 height 8
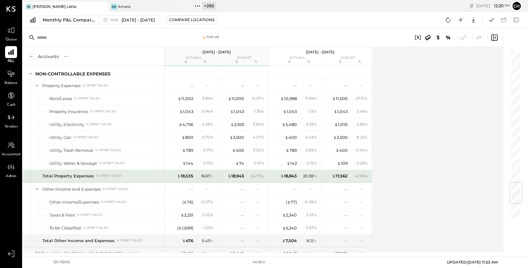
scroll to position [949, 0]
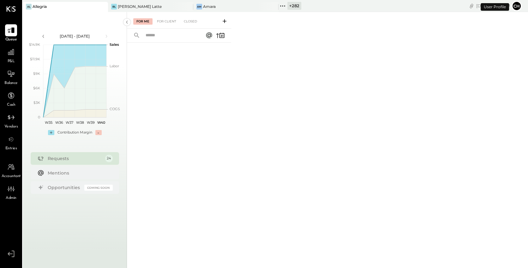
click at [283, 5] on icon at bounding box center [282, 6] width 8 height 8
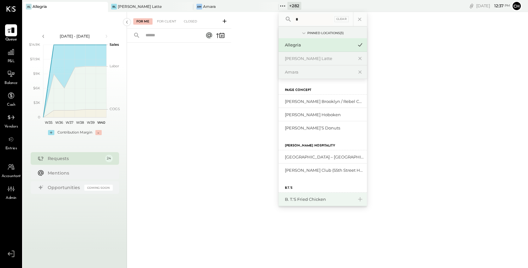
type input "*"
click at [312, 199] on div "B. T.'s Fried Chicken" at bounding box center [319, 199] width 68 height 6
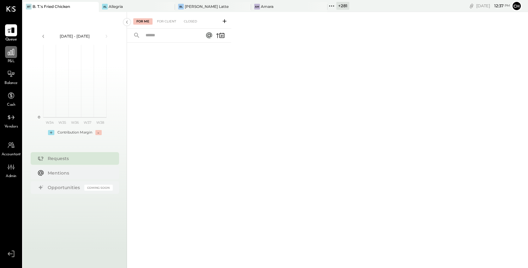
click at [11, 54] on icon at bounding box center [11, 52] width 8 height 8
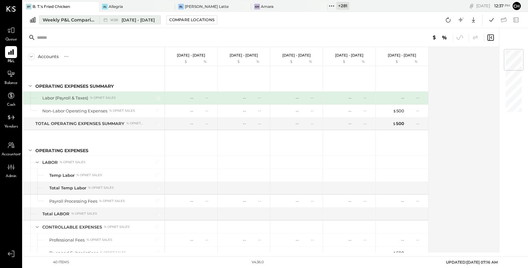
click at [125, 22] on span "Jun 23 - 29, 2025" at bounding box center [137, 20] width 33 height 6
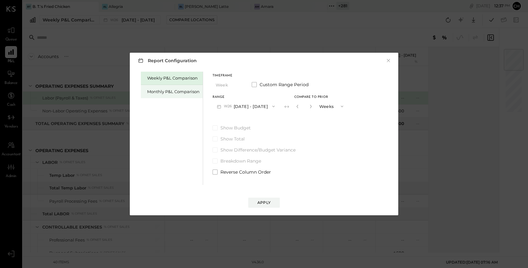
click at [164, 91] on div "Monthly P&L Comparison" at bounding box center [173, 92] width 52 height 6
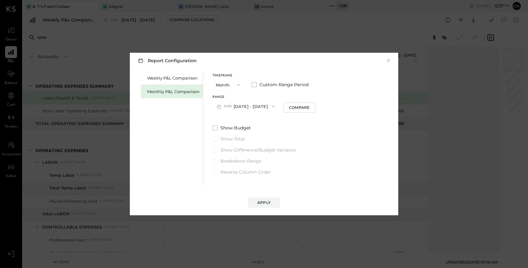
click at [243, 105] on button "M06 Jun 1 - 30, 2025" at bounding box center [245, 106] width 67 height 12
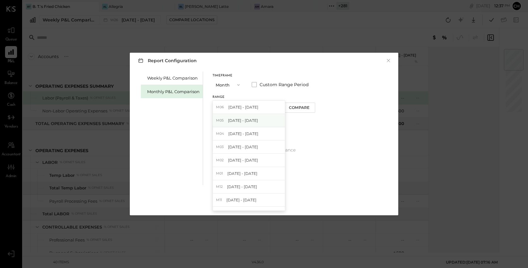
click at [244, 119] on span "[DATE] - [DATE]" at bounding box center [243, 120] width 30 height 5
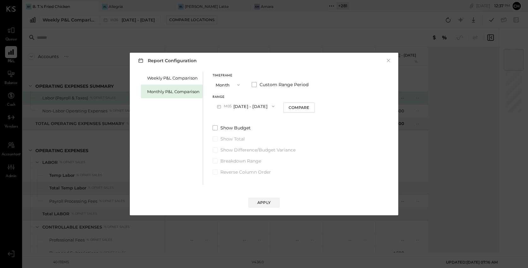
click at [261, 109] on button "M05 May 1 - 31, 2025" at bounding box center [245, 106] width 66 height 12
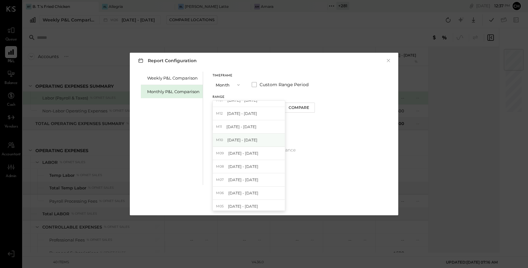
scroll to position [233, 0]
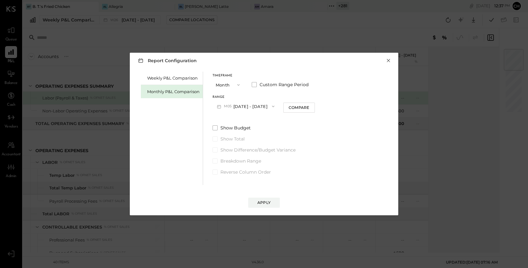
click at [389, 60] on button "×" at bounding box center [388, 60] width 6 height 6
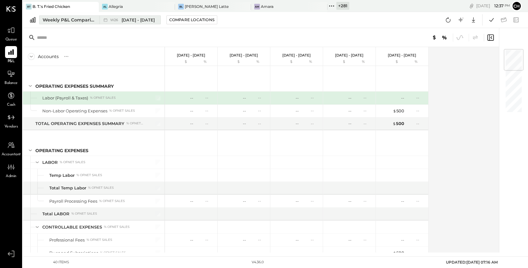
click at [79, 21] on div "Weekly P&L Comparison" at bounding box center [69, 20] width 53 height 6
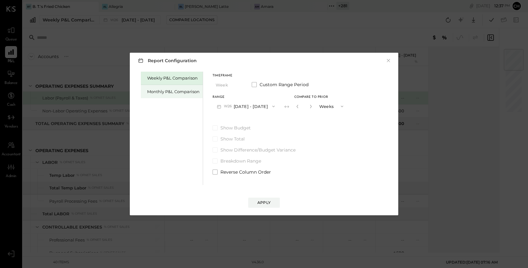
click at [155, 91] on div "Monthly P&L Comparison" at bounding box center [173, 92] width 52 height 6
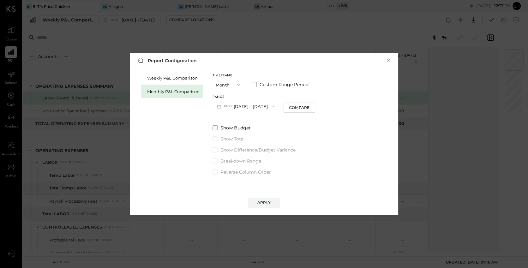
click at [217, 128] on span at bounding box center [214, 127] width 5 height 5
click at [268, 204] on div "Apply" at bounding box center [263, 202] width 13 height 5
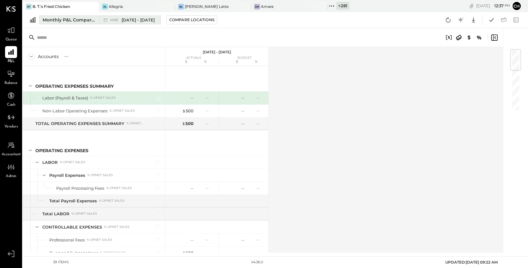
click at [74, 20] on div "Monthly P&L Comparison" at bounding box center [69, 20] width 53 height 6
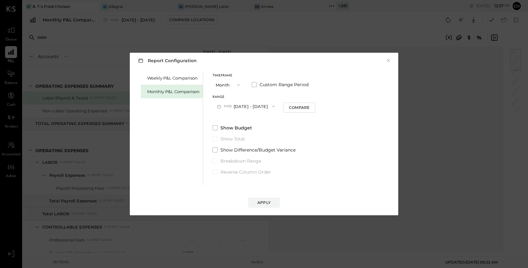
click at [239, 103] on button "M06 Jun 1 - 30, 2025" at bounding box center [245, 106] width 67 height 12
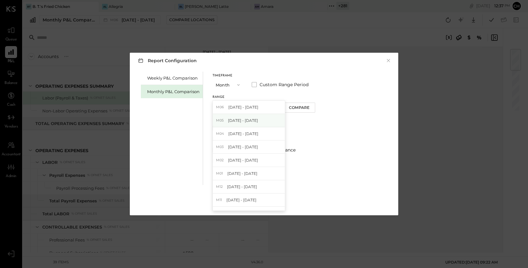
click at [242, 117] on div "M05 May 1 - 31, 2025" at bounding box center [249, 120] width 72 height 13
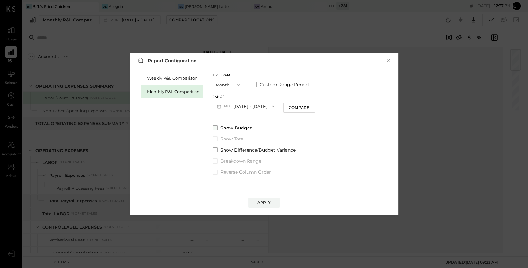
click at [216, 127] on span at bounding box center [214, 127] width 5 height 5
click at [289, 108] on div "Compare" at bounding box center [298, 107] width 21 height 5
click at [266, 202] on div "Apply" at bounding box center [263, 202] width 13 height 5
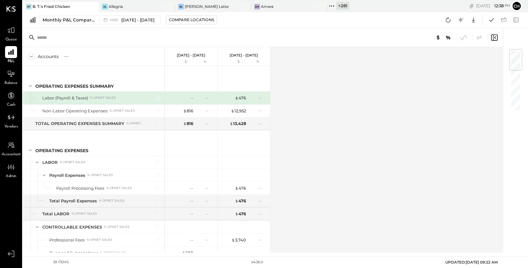
click at [90, 8] on icon at bounding box center [93, 7] width 8 height 8
click at [285, 5] on icon at bounding box center [282, 6] width 8 height 8
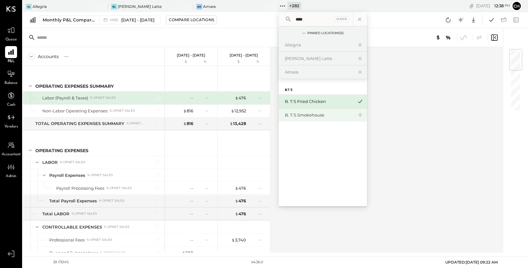
type input "****"
click at [309, 116] on div "B. T.'s Smokehouse" at bounding box center [319, 115] width 68 height 6
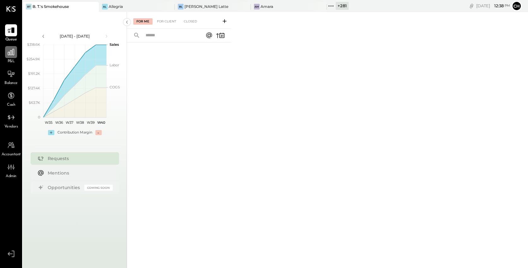
click at [7, 52] on icon at bounding box center [11, 52] width 8 height 8
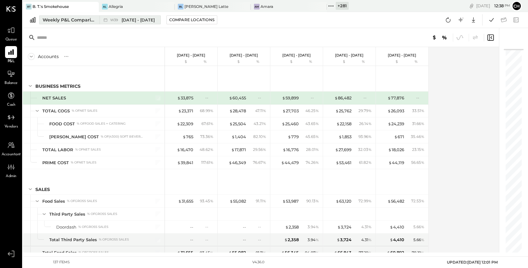
click at [77, 15] on button "Weekly P&L Comparison W39 Sep 22 - 28, 2025" at bounding box center [99, 19] width 121 height 9
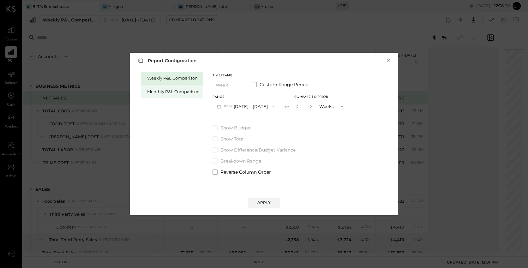
click at [168, 90] on div "Monthly P&L Comparison" at bounding box center [173, 92] width 52 height 6
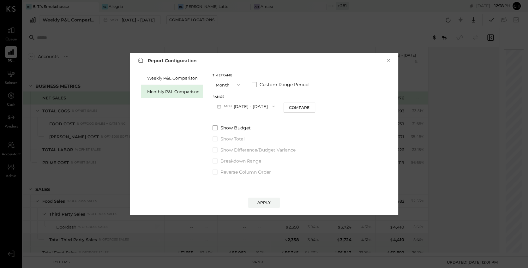
click at [243, 109] on button "M09 Sep 1 - 30, 2025" at bounding box center [245, 106] width 67 height 12
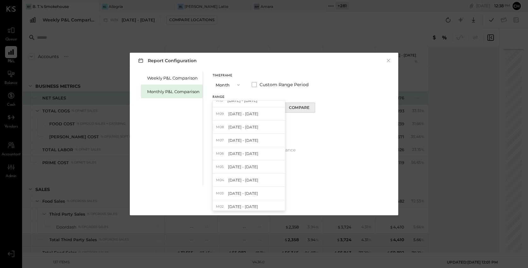
scroll to position [109, 0]
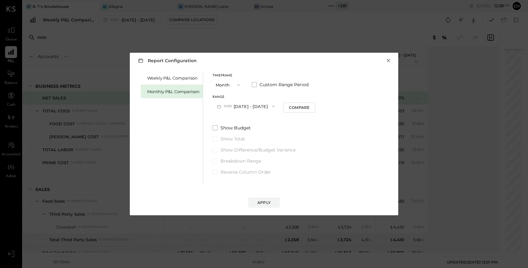
click at [390, 60] on button "×" at bounding box center [388, 60] width 6 height 6
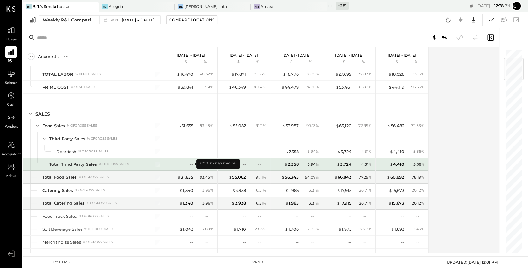
scroll to position [0, 0]
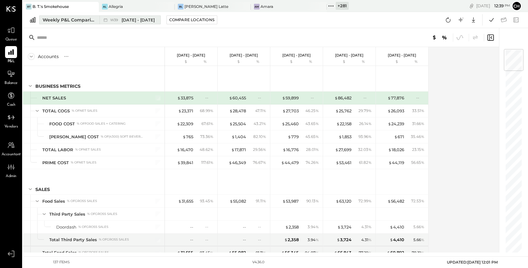
click at [83, 20] on div "Weekly P&L Comparison" at bounding box center [69, 20] width 53 height 6
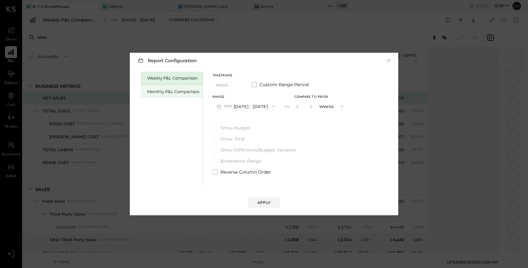
click at [194, 91] on div "Monthly P&L Comparison" at bounding box center [173, 92] width 52 height 6
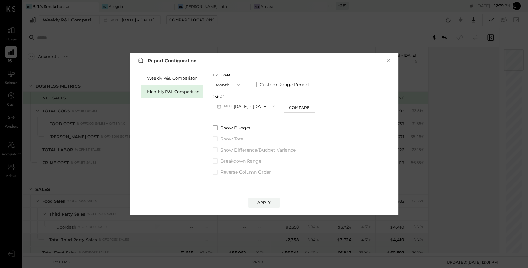
click at [387, 61] on button "×" at bounding box center [388, 60] width 6 height 6
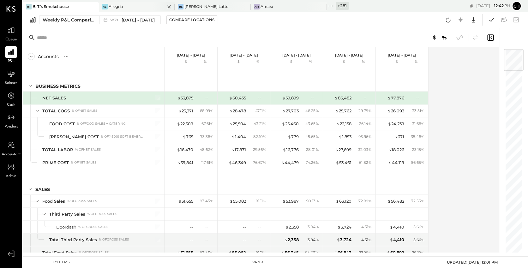
click at [168, 7] on icon at bounding box center [169, 6] width 3 height 3
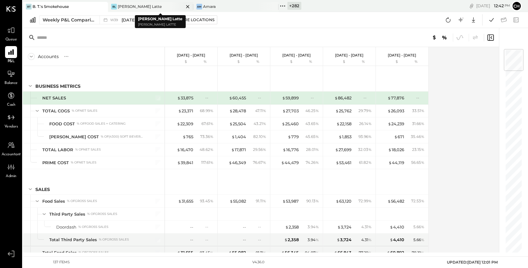
click at [185, 6] on icon at bounding box center [188, 7] width 8 height 8
click at [186, 6] on icon at bounding box center [188, 7] width 8 height 8
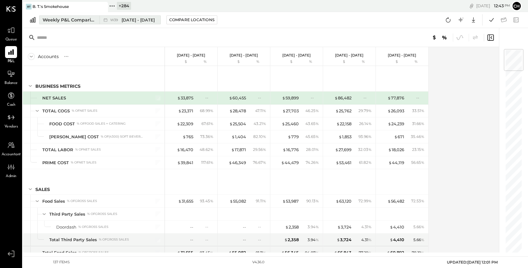
click at [71, 21] on div "Weekly P&L Comparison" at bounding box center [69, 20] width 53 height 6
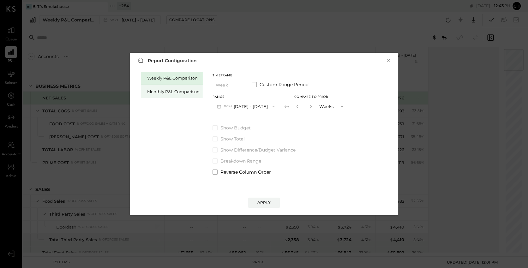
click at [181, 92] on div "Monthly P&L Comparison" at bounding box center [173, 92] width 52 height 6
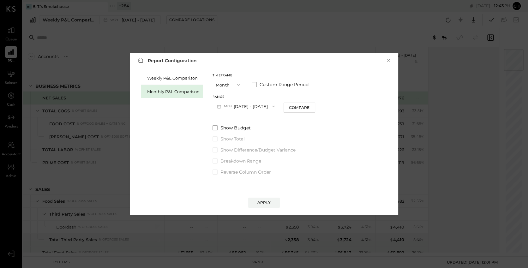
click at [268, 105] on span "button" at bounding box center [272, 106] width 8 height 5
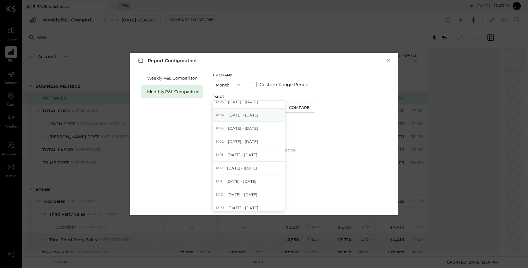
scroll to position [59, 0]
click at [254, 168] on div "M12 Dec 1 - 31, 2024" at bounding box center [249, 167] width 72 height 13
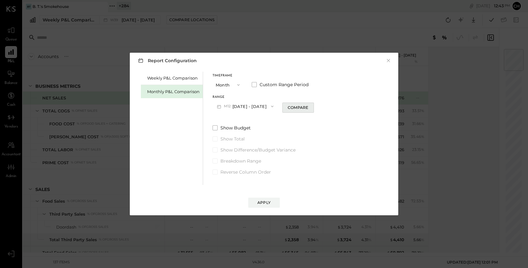
click at [299, 107] on div "Compare" at bounding box center [297, 107] width 21 height 5
click at [307, 106] on icon "button" at bounding box center [309, 106] width 4 height 4
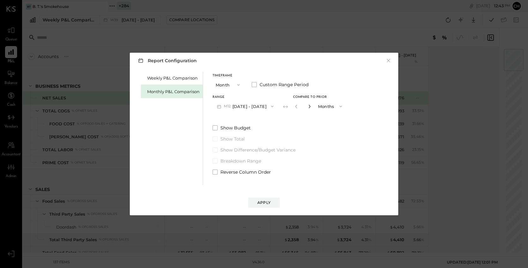
click at [307, 106] on icon "button" at bounding box center [309, 106] width 4 height 4
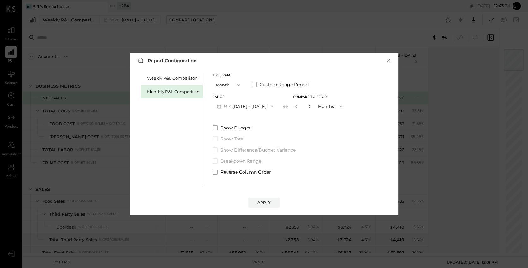
click at [307, 106] on icon "button" at bounding box center [309, 106] width 4 height 4
click at [294, 107] on icon "button" at bounding box center [296, 106] width 4 height 4
type input "**"
click at [271, 200] on button "Apply" at bounding box center [264, 203] width 32 height 10
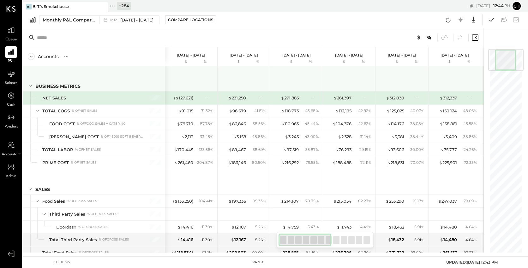
click at [31, 85] on icon at bounding box center [30, 85] width 7 height 7
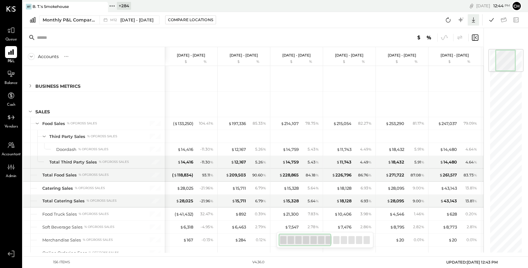
click at [475, 19] on icon at bounding box center [473, 20] width 8 height 8
click at [458, 45] on div "Google Sheets" at bounding box center [453, 43] width 50 height 13
click at [132, 20] on span "Dec 1 - 31, 2024" at bounding box center [136, 20] width 33 height 6
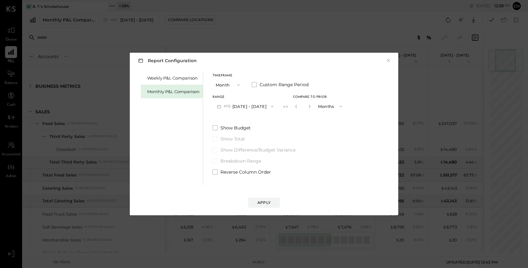
click at [239, 107] on button "M12 Dec 1 - 31, 2024" at bounding box center [244, 106] width 65 height 12
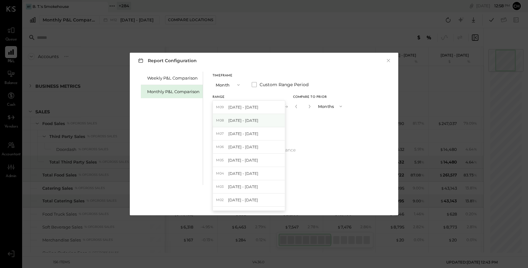
click at [253, 119] on span "Aug 1 - 31, 2025" at bounding box center [243, 120] width 30 height 5
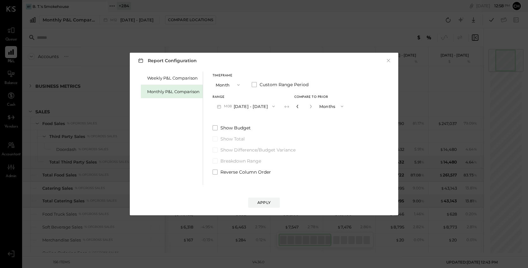
click at [296, 105] on icon "button" at bounding box center [297, 106] width 4 height 4
type input "**"
click at [261, 200] on div "Apply" at bounding box center [263, 202] width 13 height 5
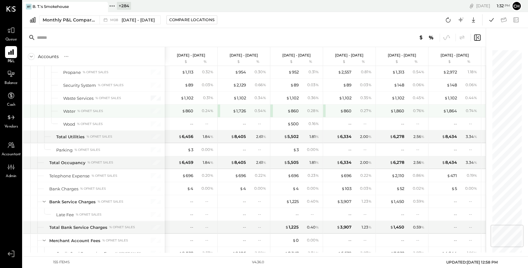
scroll to position [1475, 0]
